Goal: Task Accomplishment & Management: Use online tool/utility

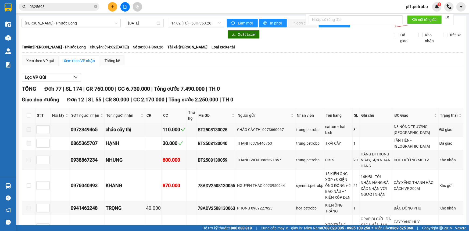
scroll to position [1467, 0]
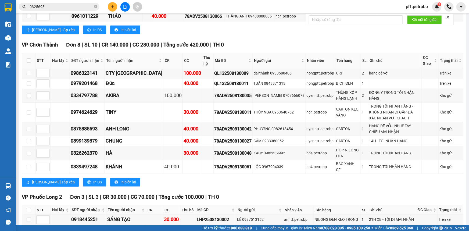
click at [55, 5] on input "0325693" at bounding box center [61, 7] width 63 height 6
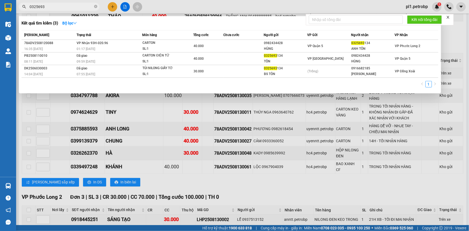
click at [55, 5] on input "0325693" at bounding box center [61, 7] width 63 height 6
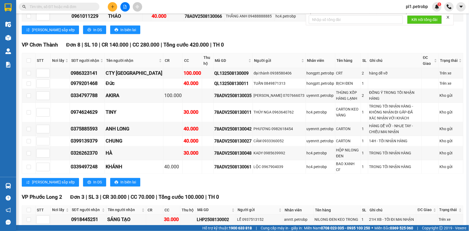
scroll to position [1589, 0]
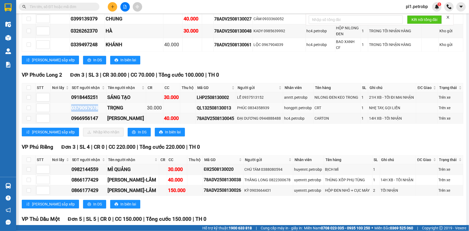
drag, startPoint x: 71, startPoint y: 88, endPoint x: 99, endPoint y: 86, distance: 28.3
click at [99, 103] on td "0379097978" at bounding box center [88, 108] width 36 height 10
copy div "0379097978"
click at [30, 86] on input "checkbox" at bounding box center [29, 88] width 4 height 4
checkbox input "true"
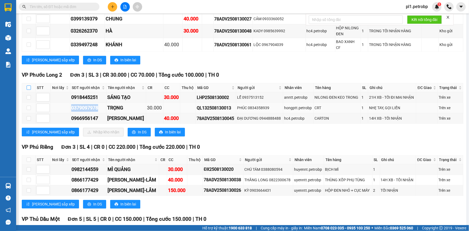
checkbox input "true"
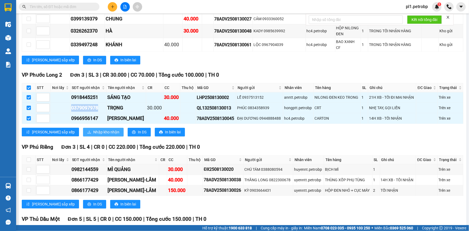
click at [83, 128] on button "Nhập kho nhận" at bounding box center [103, 132] width 41 height 9
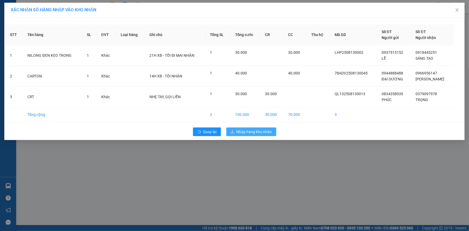
click at [245, 134] on button "Nhập hàng kho nhận" at bounding box center [251, 131] width 50 height 9
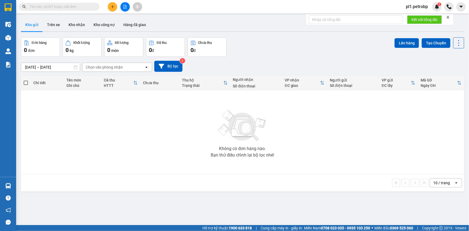
click at [74, 31] on div at bounding box center [242, 31] width 443 height 1
click at [83, 22] on button "Kho nhận" at bounding box center [76, 24] width 25 height 13
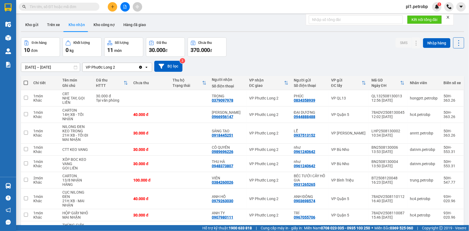
click at [9, 183] on div at bounding box center [7, 185] width 9 height 9
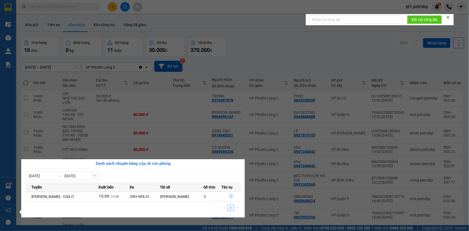
click at [230, 195] on icon "file-done" at bounding box center [231, 196] width 3 height 4
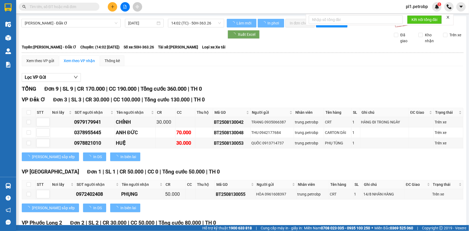
scroll to position [134, 0]
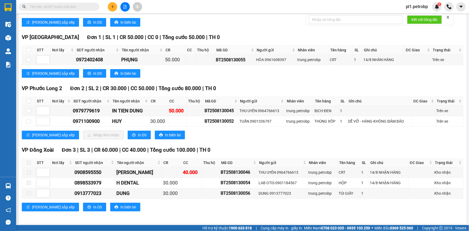
click at [74, 6] on input "text" at bounding box center [61, 7] width 63 height 6
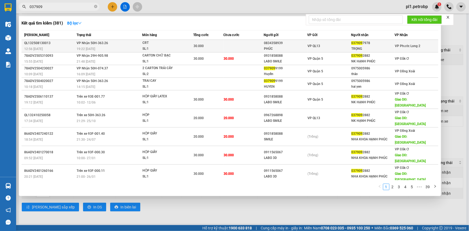
type input "037909"
click at [350, 46] on div "VP QL13" at bounding box center [329, 46] width 43 height 6
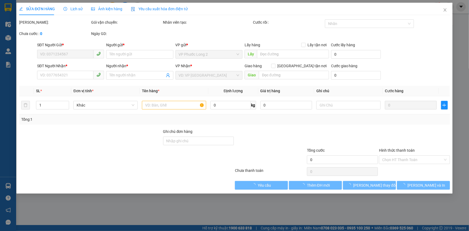
type input "0834358939"
type input "PHÚC"
type input "0379097978"
type input "TRỌNG"
type input "30.000"
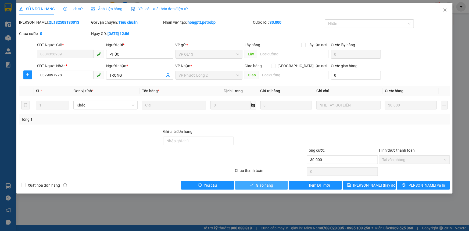
click at [280, 181] on button "Giao hàng" at bounding box center [261, 185] width 53 height 9
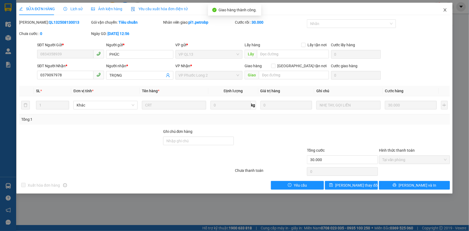
click at [444, 5] on span "Close" at bounding box center [445, 10] width 15 height 15
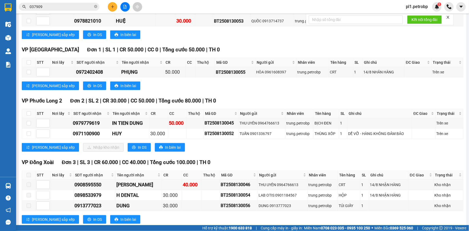
scroll to position [134, 0]
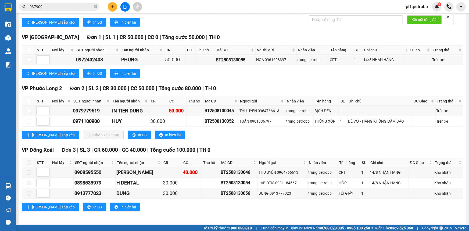
click at [28, 104] on th at bounding box center [28, 101] width 13 height 9
click at [29, 100] on input "checkbox" at bounding box center [29, 101] width 4 height 4
checkbox input "true"
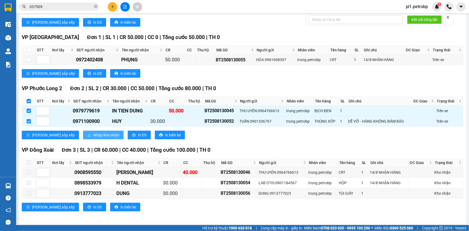
click at [83, 131] on button "Nhập kho nhận" at bounding box center [103, 135] width 41 height 9
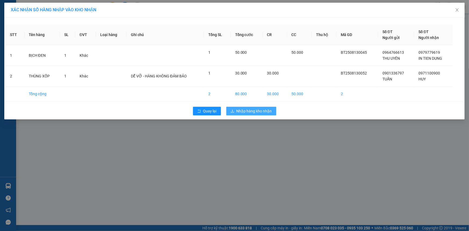
click at [262, 110] on span "Nhập hàng kho nhận" at bounding box center [254, 111] width 35 height 6
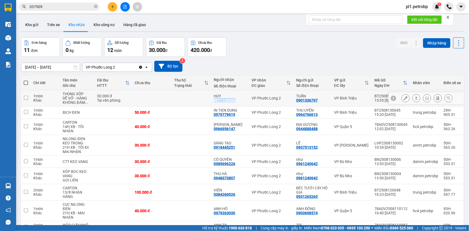
drag, startPoint x: 214, startPoint y: 99, endPoint x: 239, endPoint y: 100, distance: 25.3
click at [239, 100] on td "HUY 0971100900" at bounding box center [230, 98] width 38 height 16
checkbox input "true"
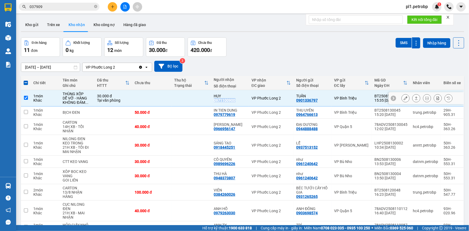
copy div "0971100900"
click at [291, 226] on span "Cung cấp máy in - giấy in:" at bounding box center [282, 228] width 42 height 6
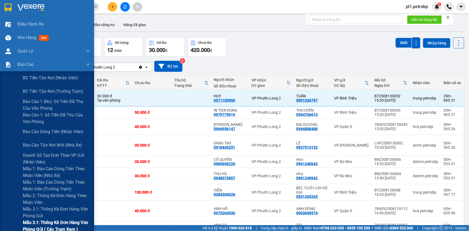
click at [52, 221] on span "Mẫu 3.1: Thống kê đơn hàng văn phòng gửi ( các trạm xem )" at bounding box center [56, 225] width 67 height 13
